Goal: Check status: Check status

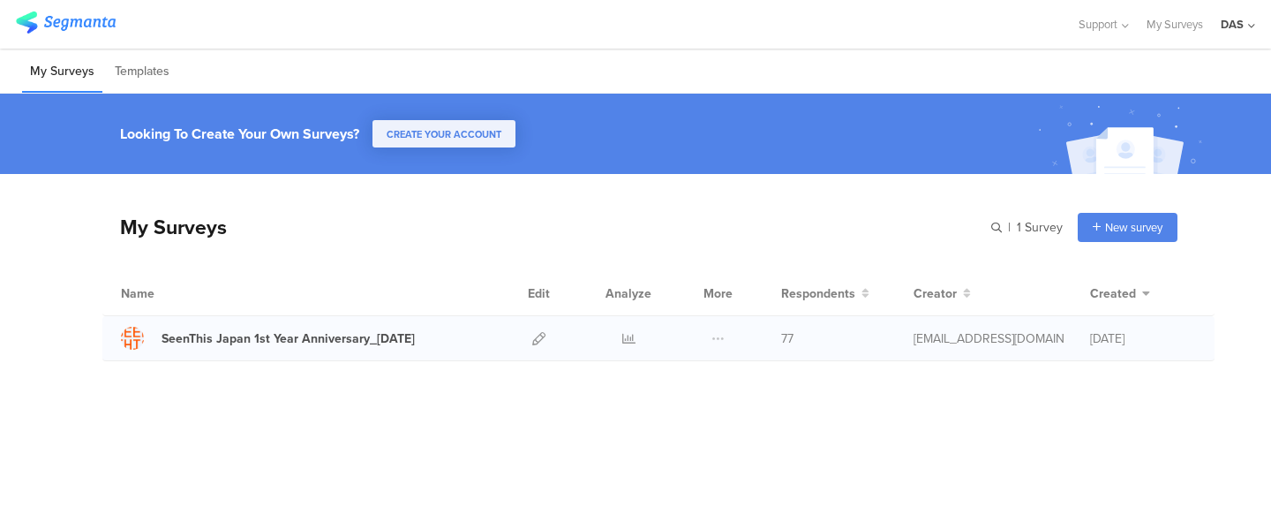
click at [615, 339] on div at bounding box center [628, 338] width 53 height 44
click at [622, 339] on icon at bounding box center [628, 338] width 13 height 13
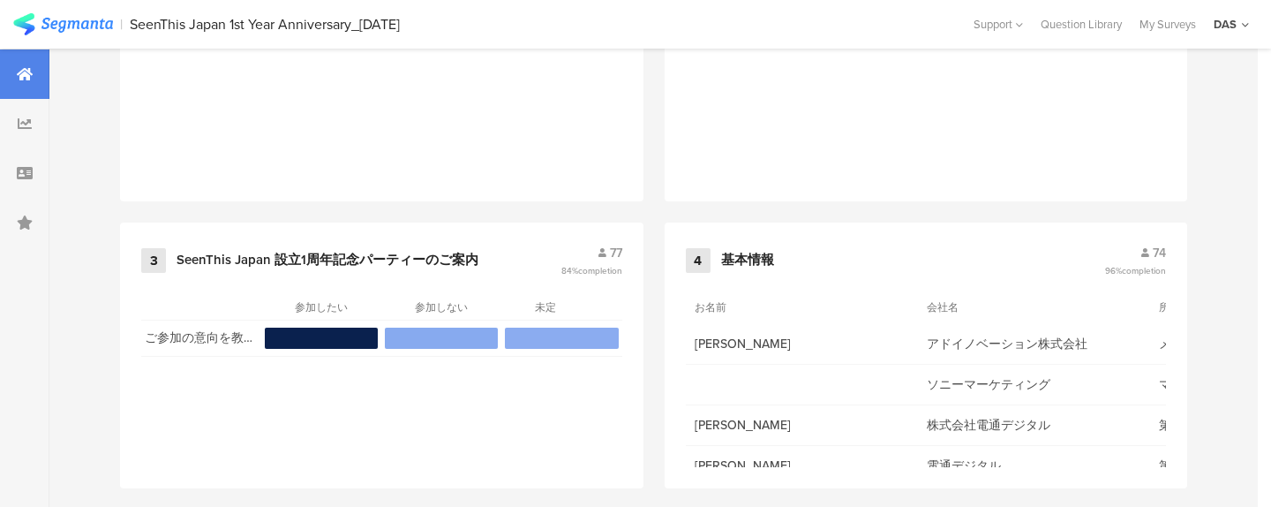
scroll to position [929, 0]
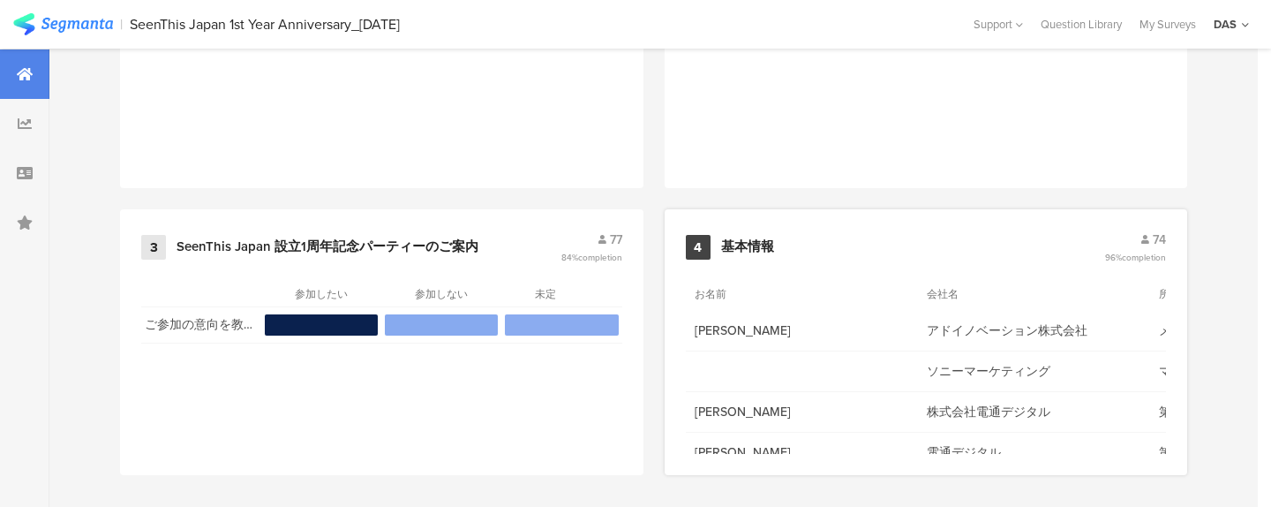
click at [1157, 234] on span "74" at bounding box center [1159, 239] width 13 height 19
